Goal: Information Seeking & Learning: Learn about a topic

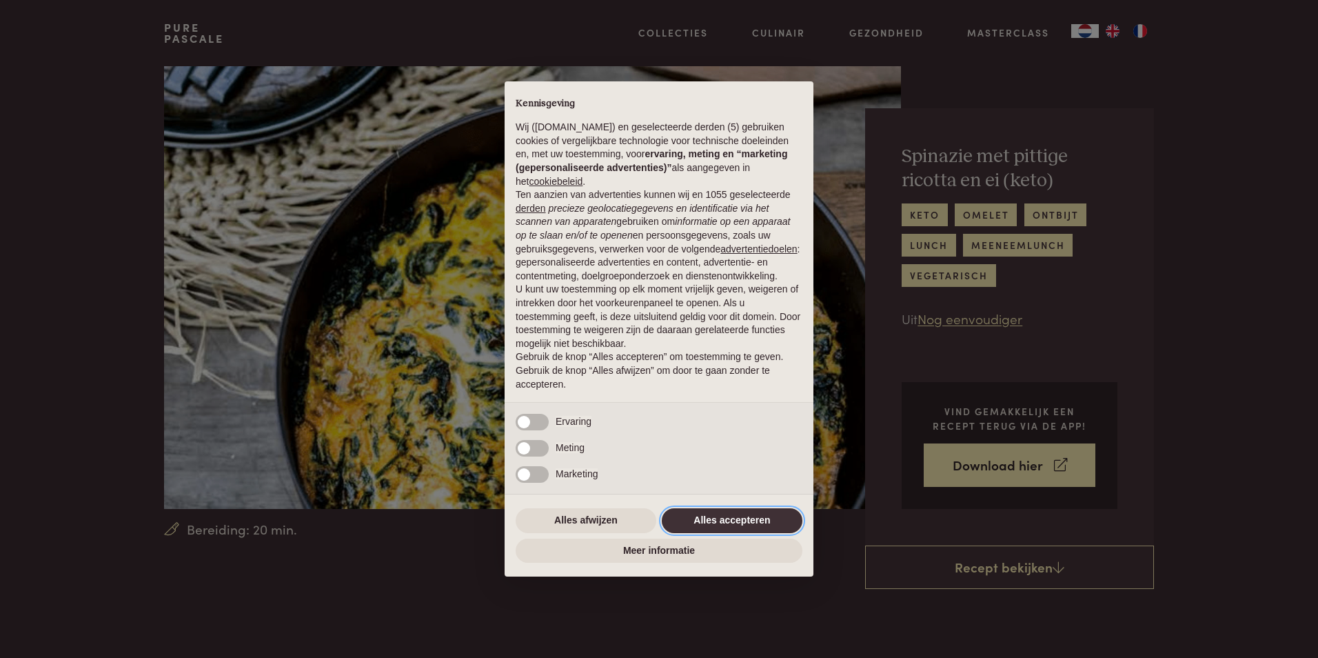
click at [741, 514] on button "Alles accepteren" at bounding box center [732, 520] width 141 height 25
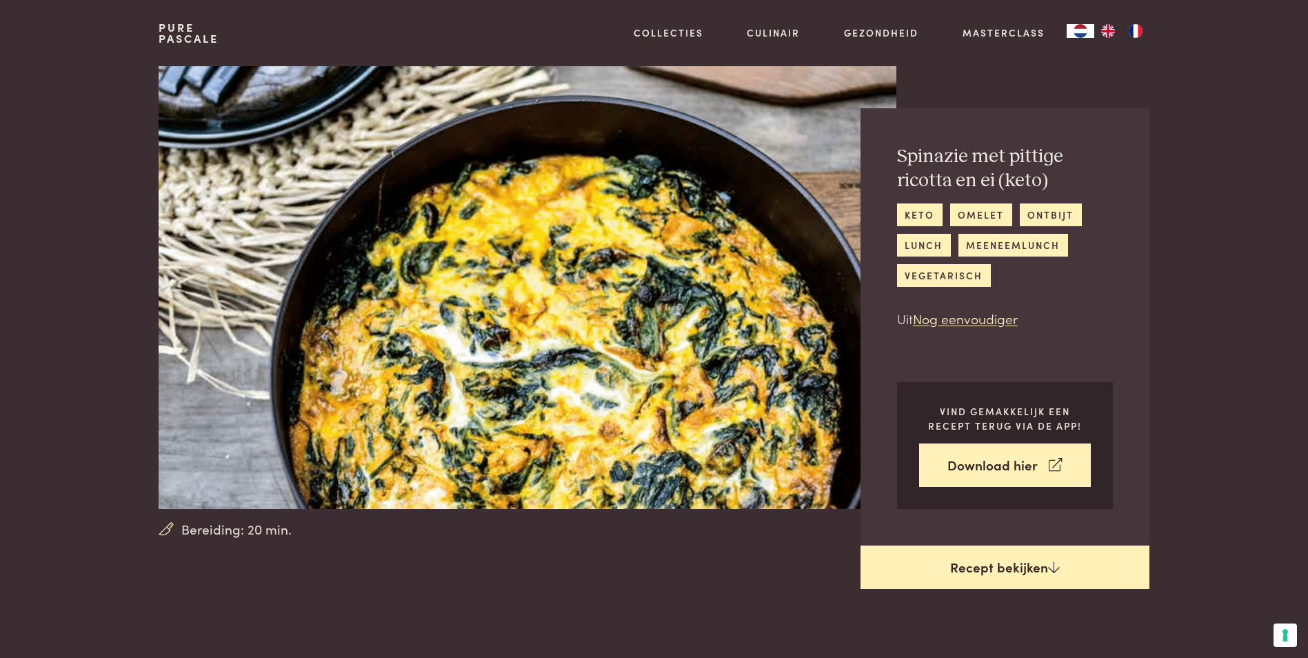
click at [1018, 576] on link "Recept bekijken" at bounding box center [1004, 567] width 289 height 44
click at [1004, 566] on link "Recept bekijken" at bounding box center [1004, 567] width 289 height 44
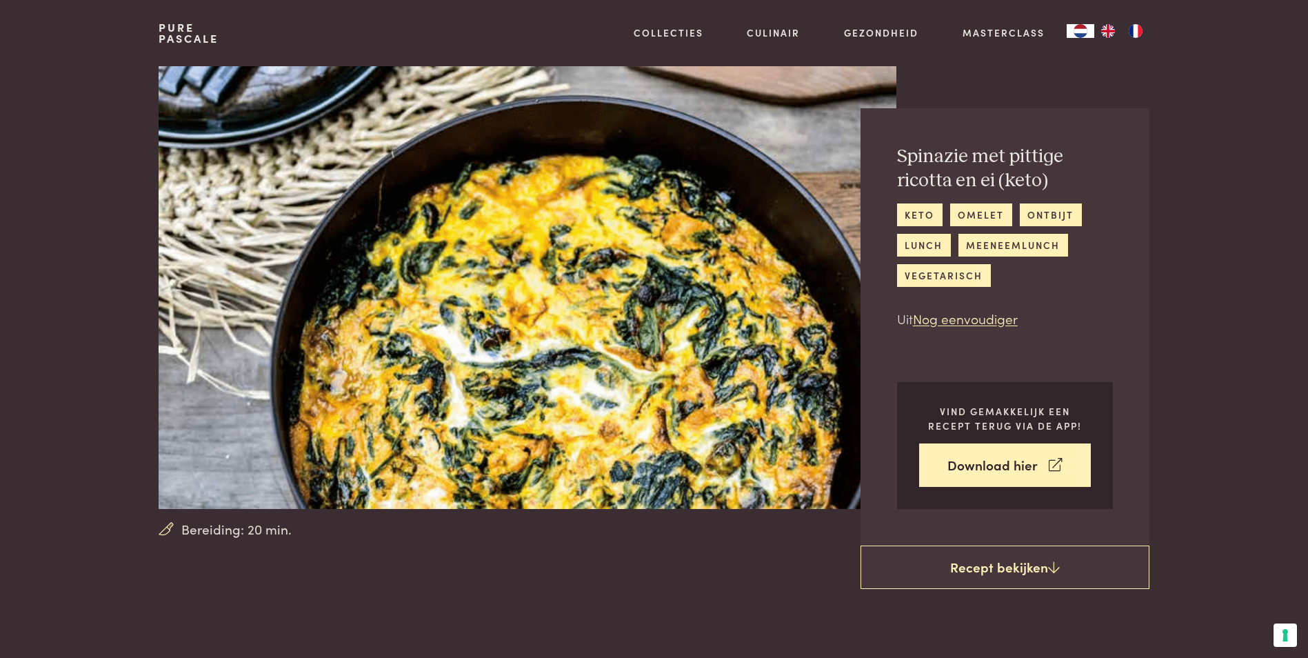
drag, startPoint x: 490, startPoint y: 125, endPoint x: 533, endPoint y: 387, distance: 264.8
click at [573, 382] on img at bounding box center [527, 287] width 737 height 443
click at [57, 312] on section "Bereiding: 20 min. Spinazie met pittige ricotta en ei (keto) keto omelet ontbij…" at bounding box center [654, 306] width 1308 height 480
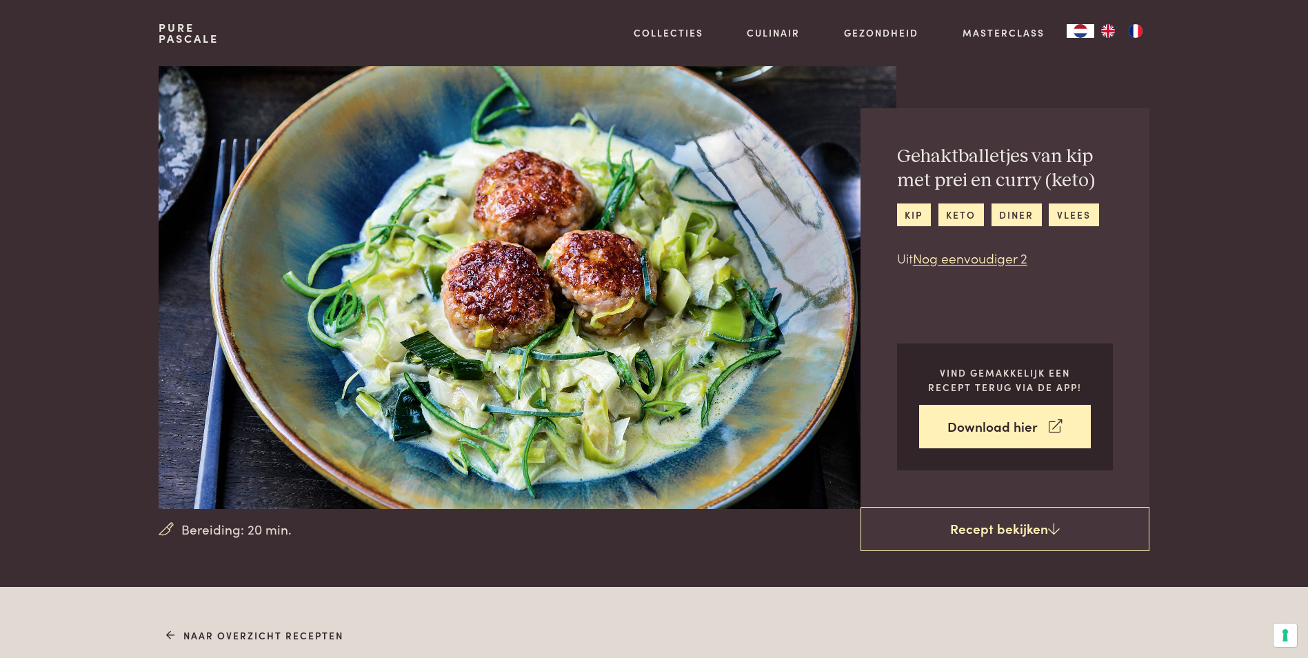
drag, startPoint x: 630, startPoint y: 253, endPoint x: 137, endPoint y: 433, distance: 524.6
click at [137, 433] on div "Bereiding: 20 min. Gehaktballetjes van kip met prei en curry (keto) kip keto di…" at bounding box center [654, 287] width 1034 height 443
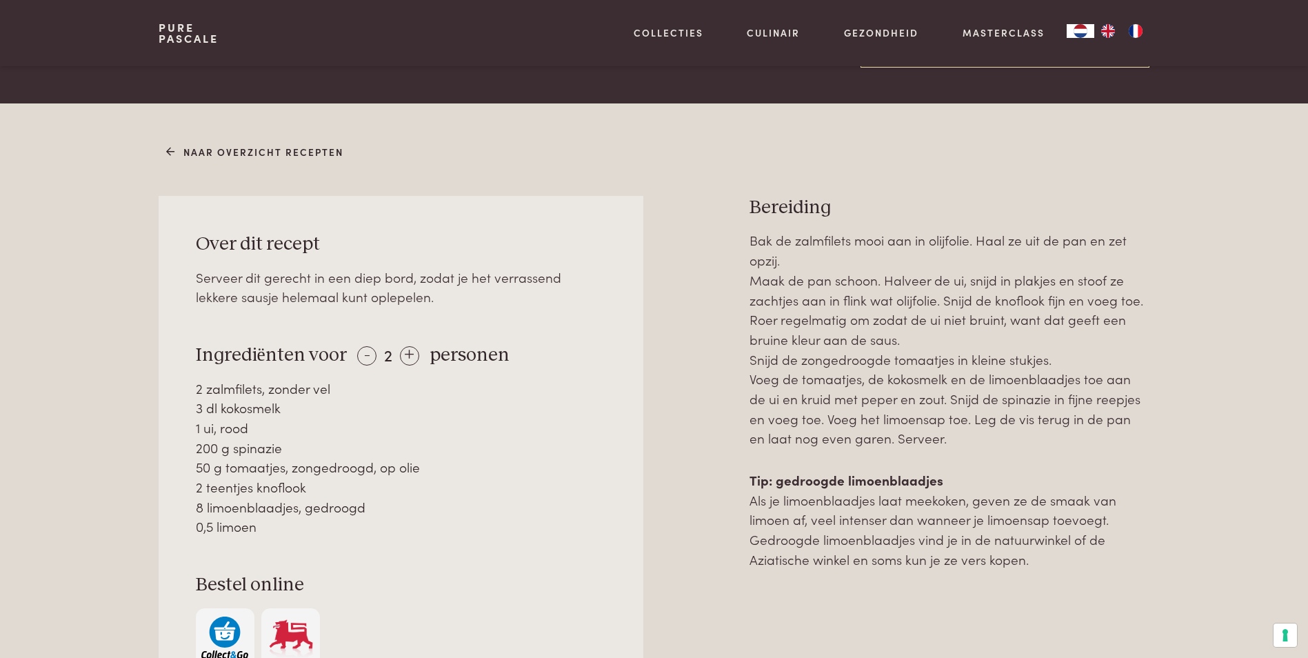
scroll to position [482, 0]
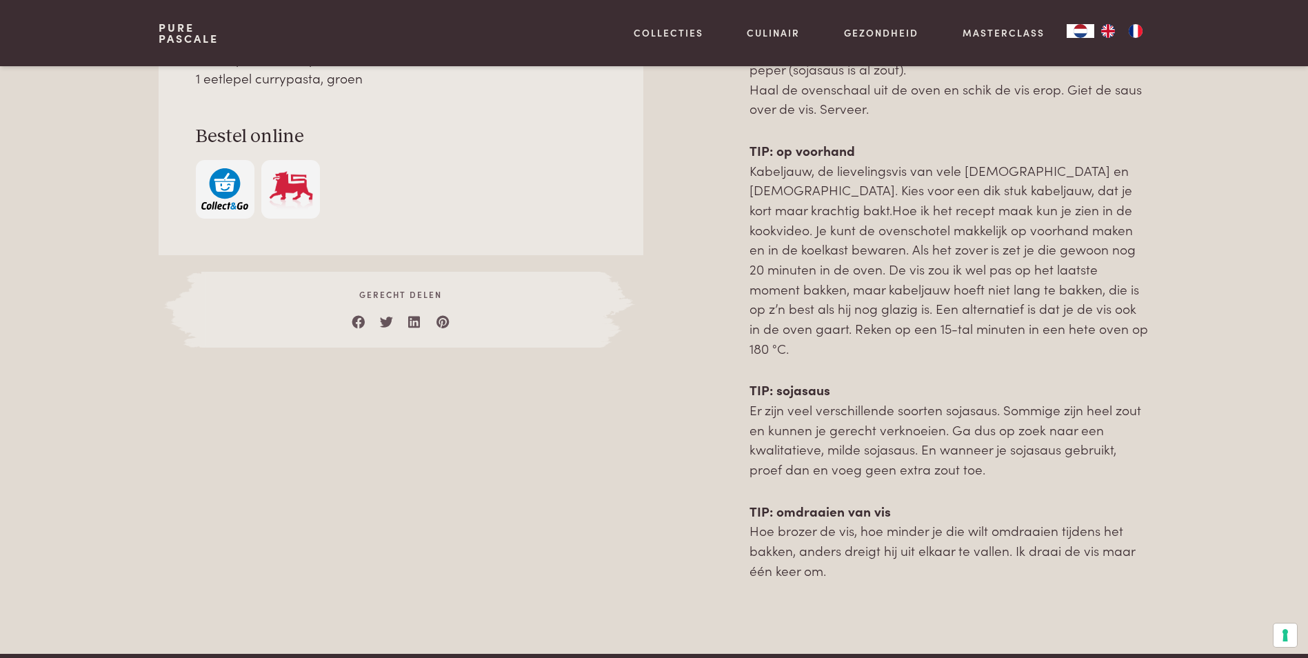
scroll to position [965, 0]
